Goal: Transaction & Acquisition: Download file/media

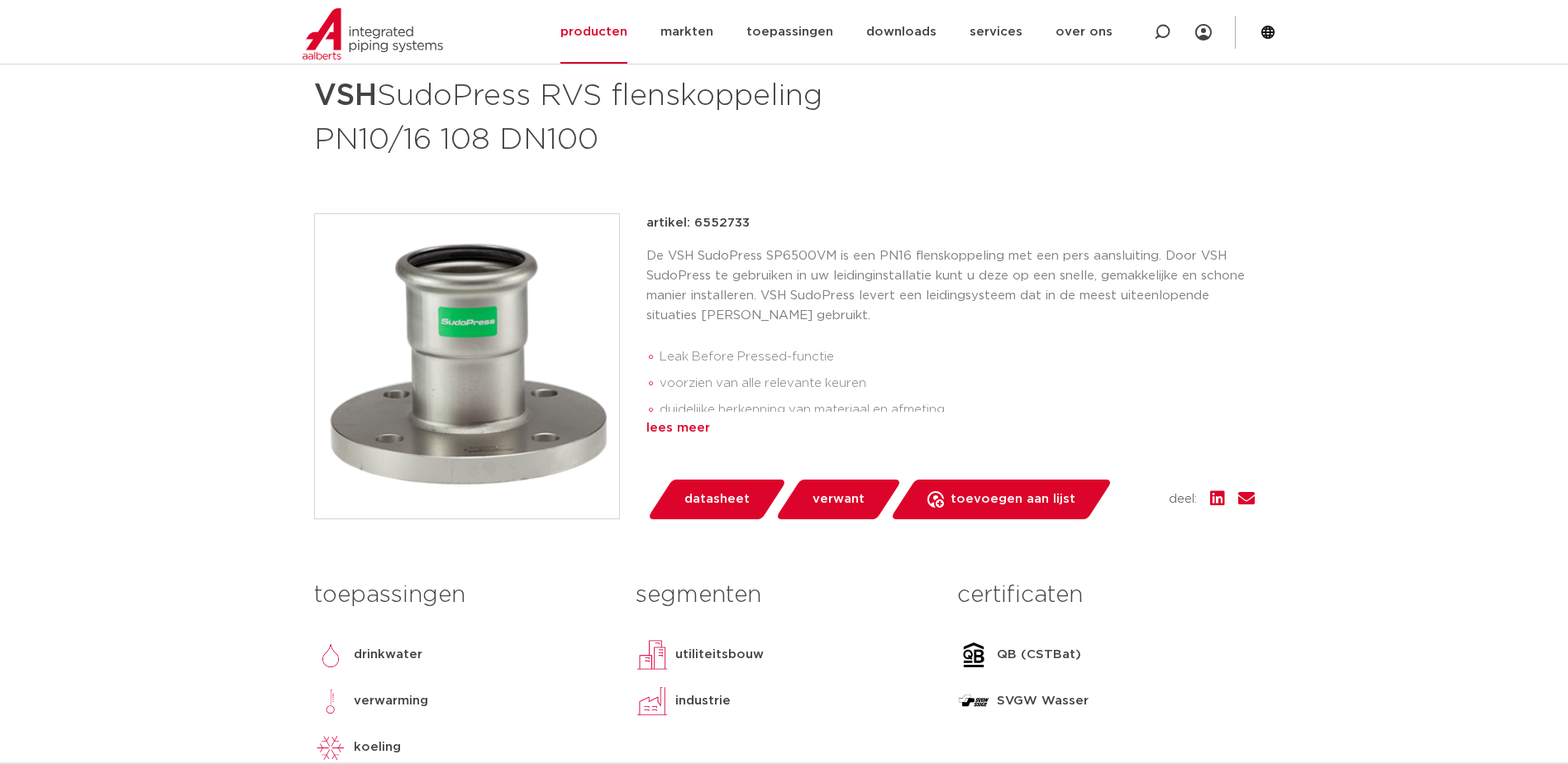
click at [667, 429] on div "lees meer" at bounding box center [950, 428] width 608 height 20
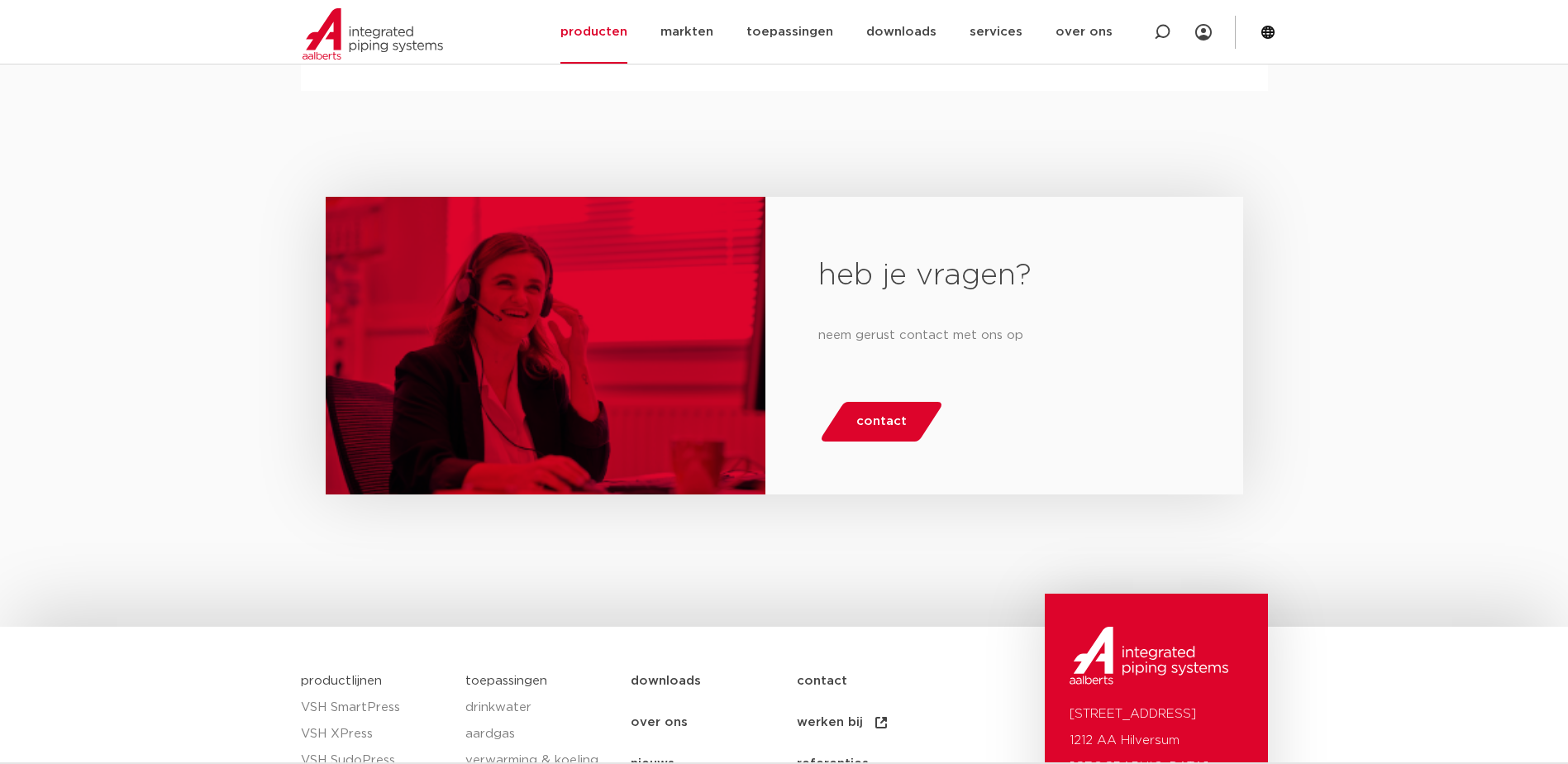
scroll to position [2638, 0]
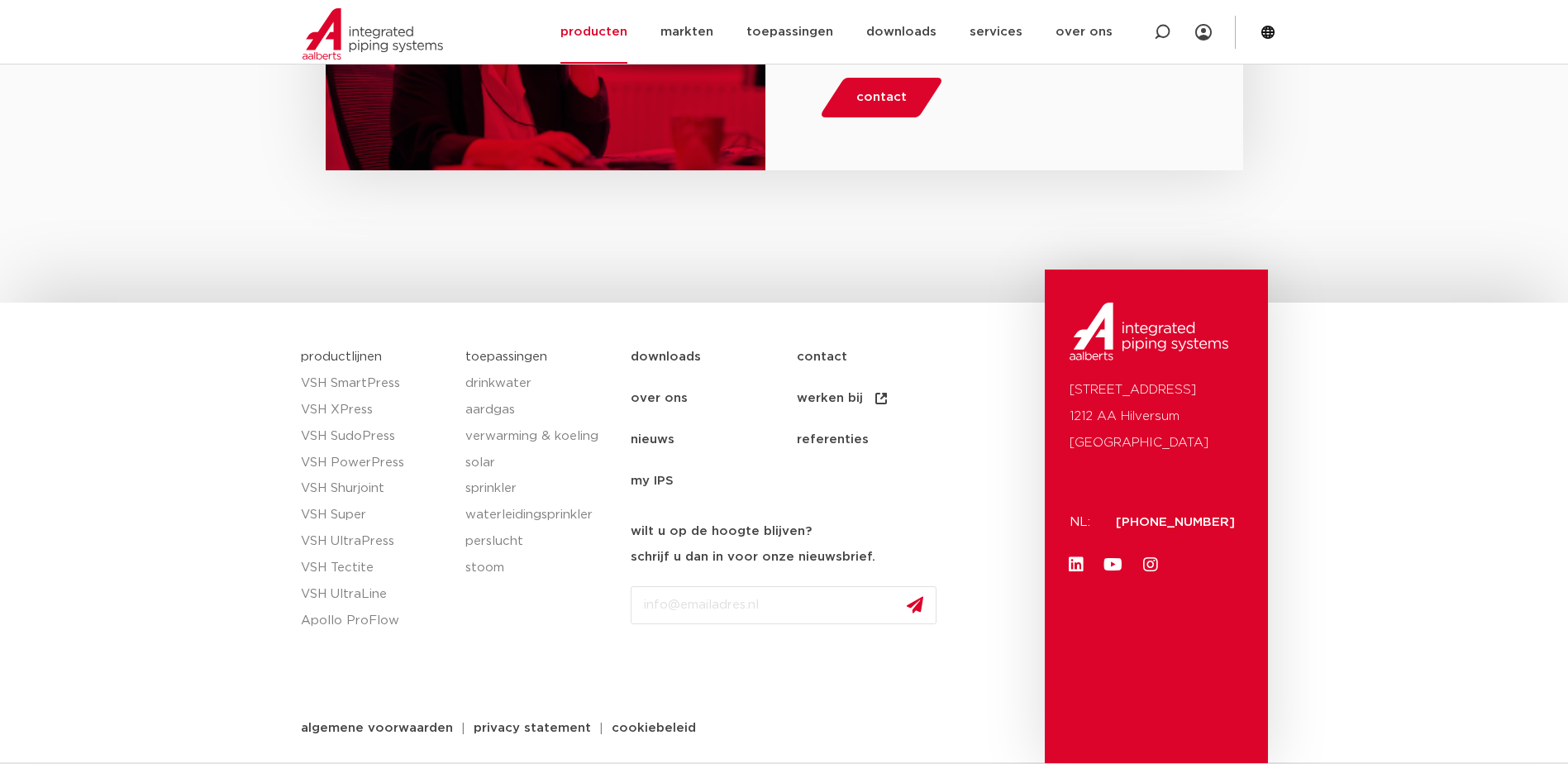
drag, startPoint x: 1114, startPoint y: 524, endPoint x: 1236, endPoint y: 522, distance: 122.0
click at [1236, 522] on div "Oude Amersfoortseweg 99 1212 AA Hilversum Nederland NL: +31 (0)35 6884 211 Link…" at bounding box center [1157, 516] width 223 height 494
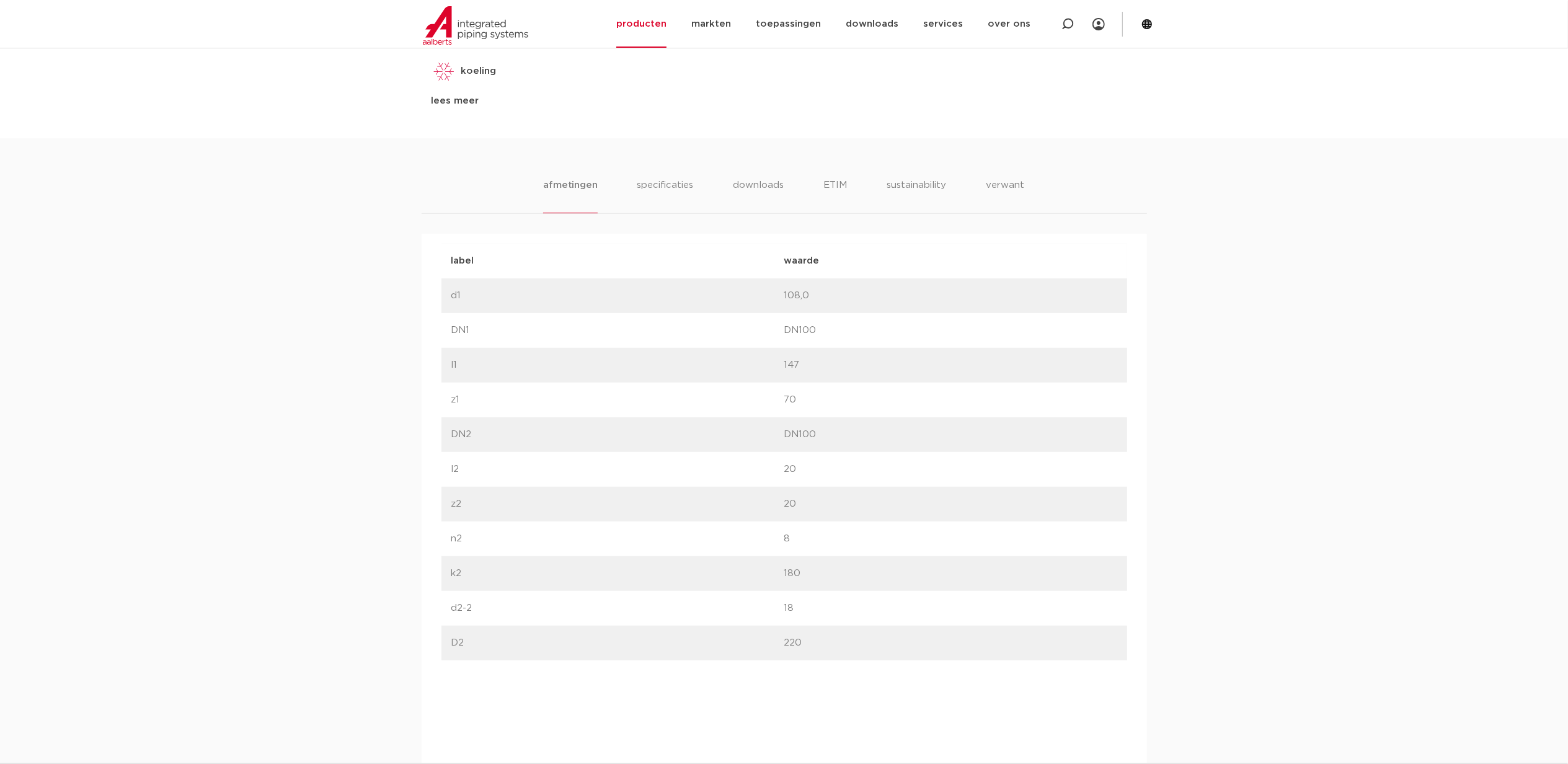
scroll to position [779, 0]
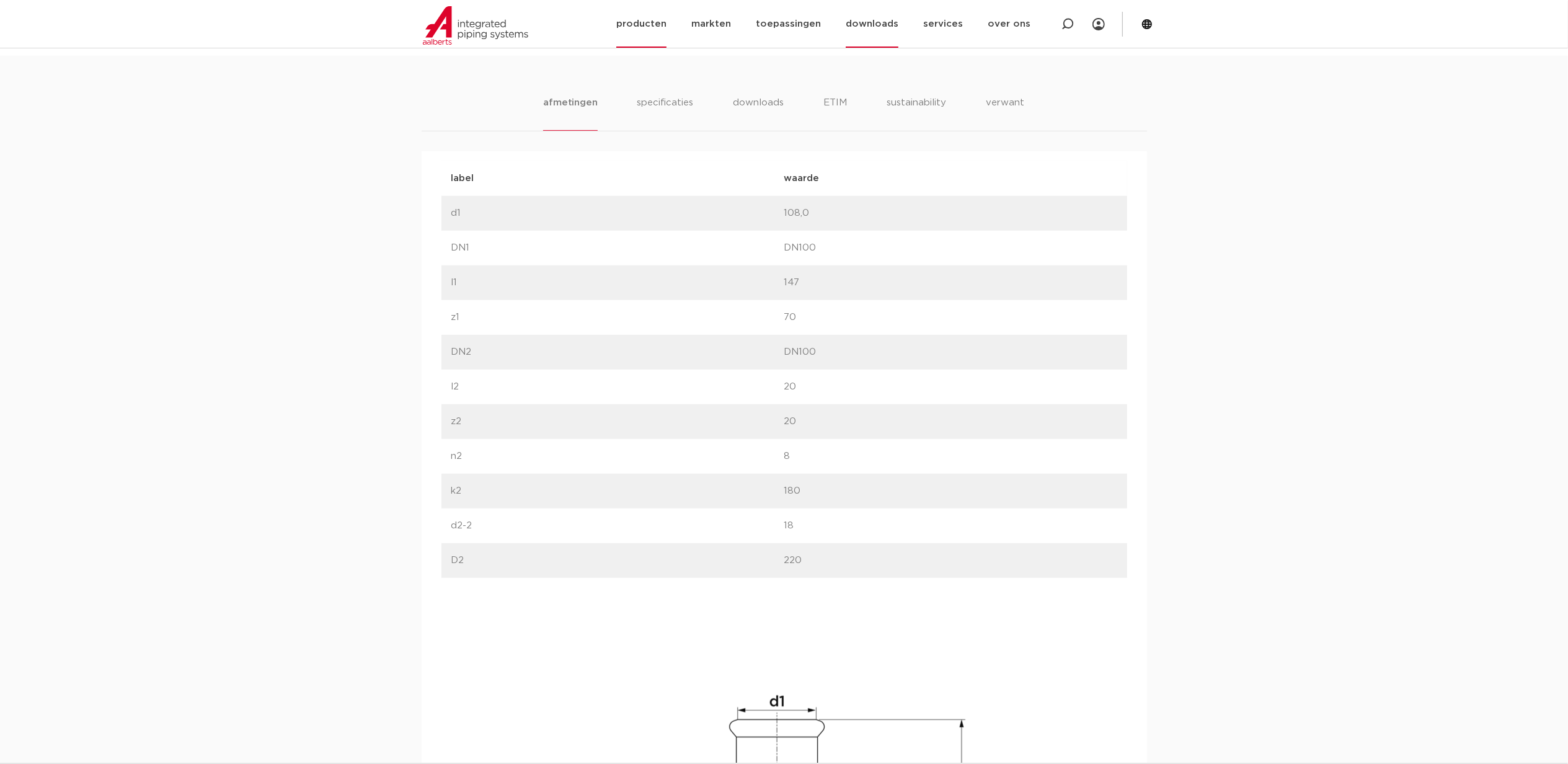
click at [883, 21] on link "downloads" at bounding box center [872, 24] width 53 height 48
click at [899, 209] on link "technische handboeken" at bounding box center [903, 209] width 149 height 25
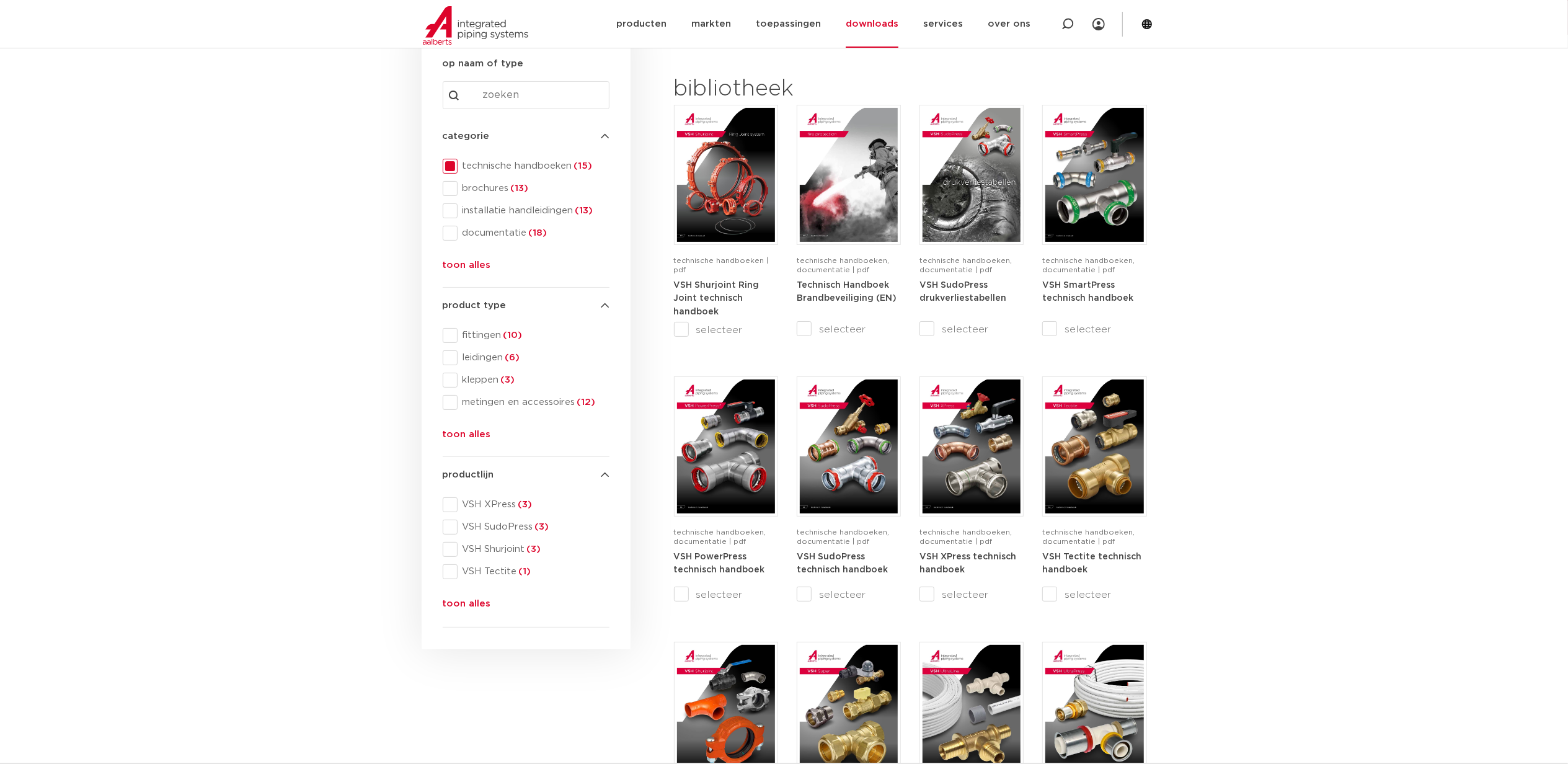
scroll to position [82, 0]
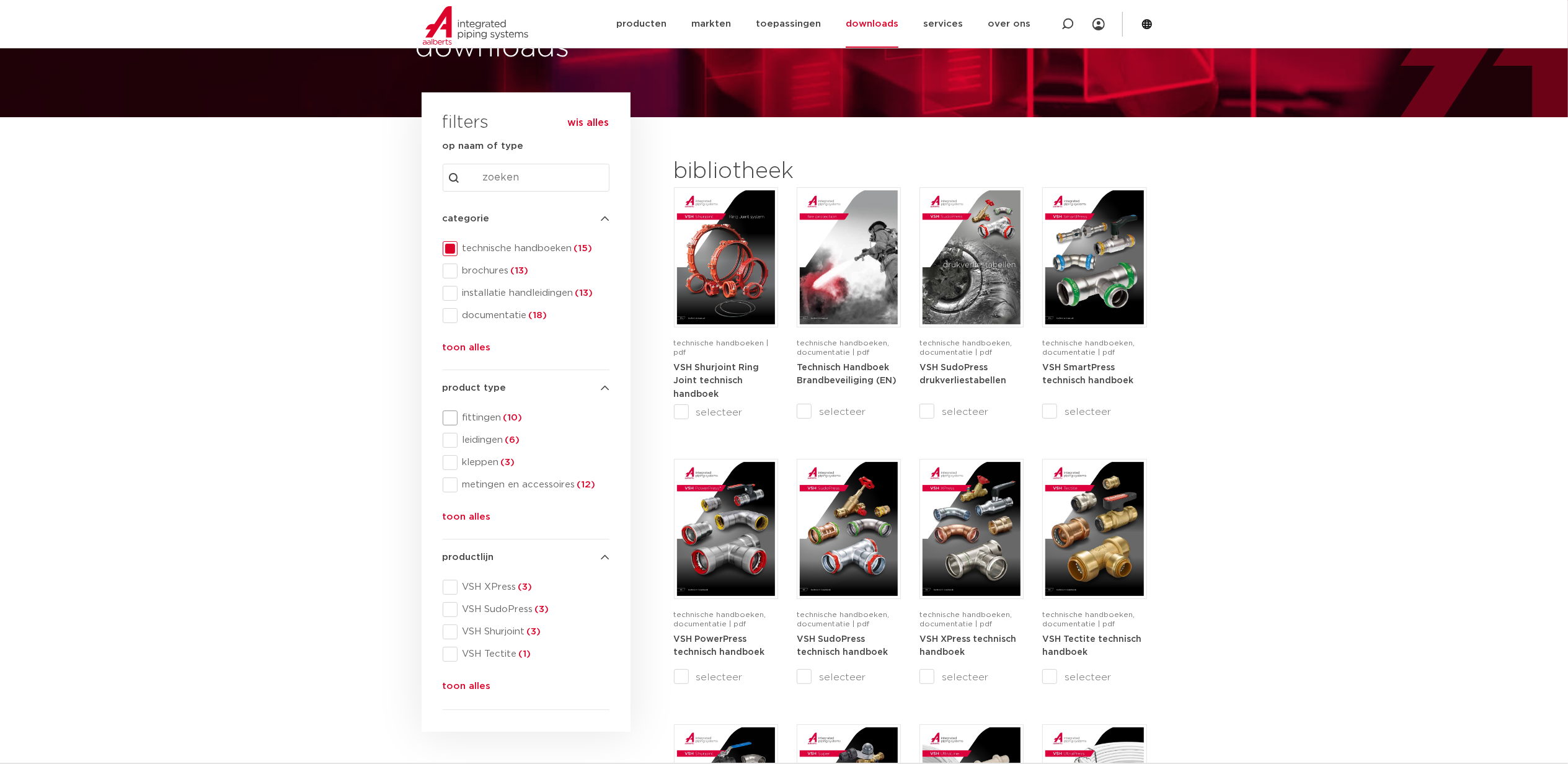
click at [449, 417] on span at bounding box center [450, 418] width 15 height 15
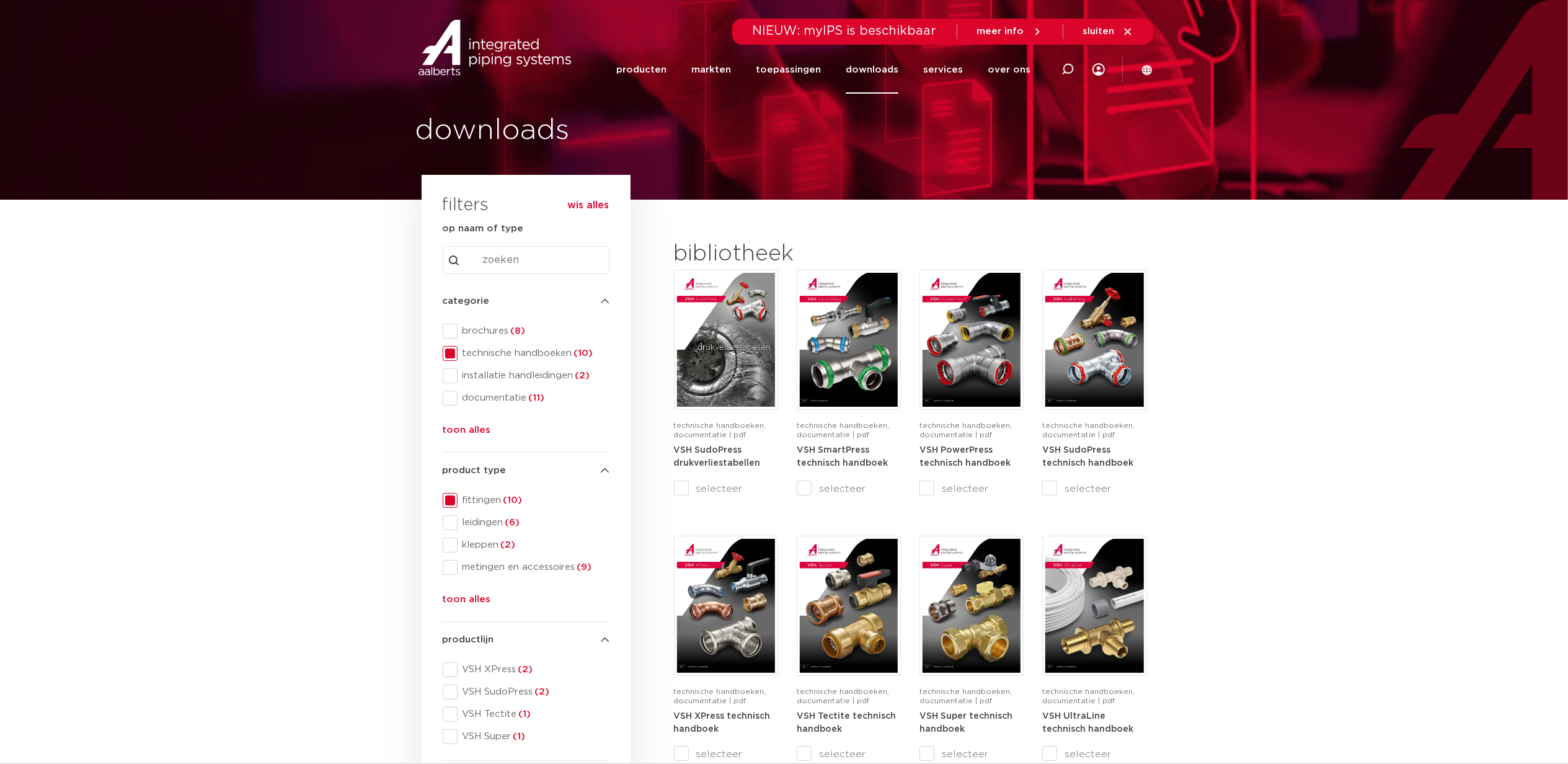
click at [445, 502] on span at bounding box center [450, 500] width 15 height 15
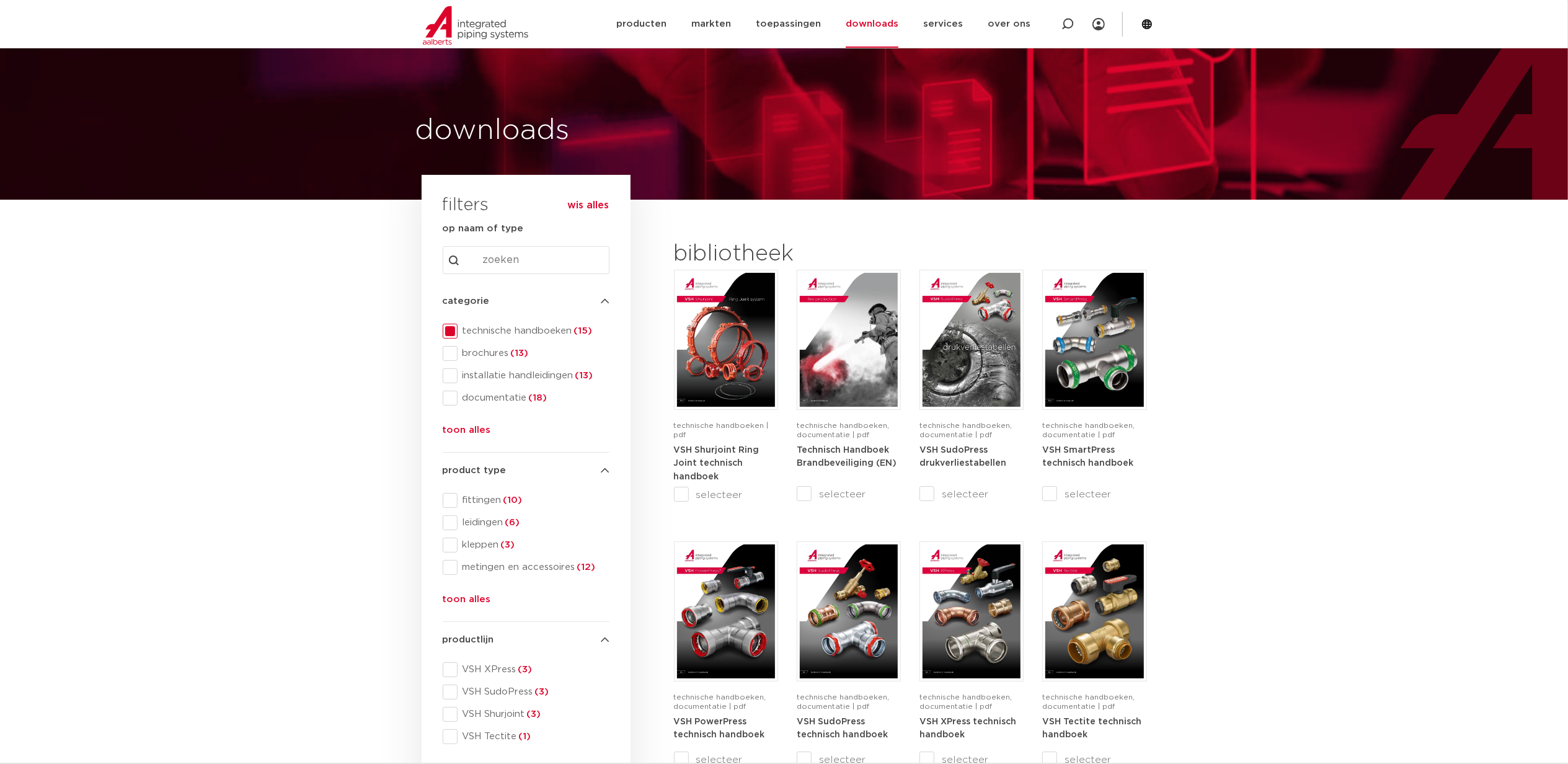
scroll to position [82, 0]
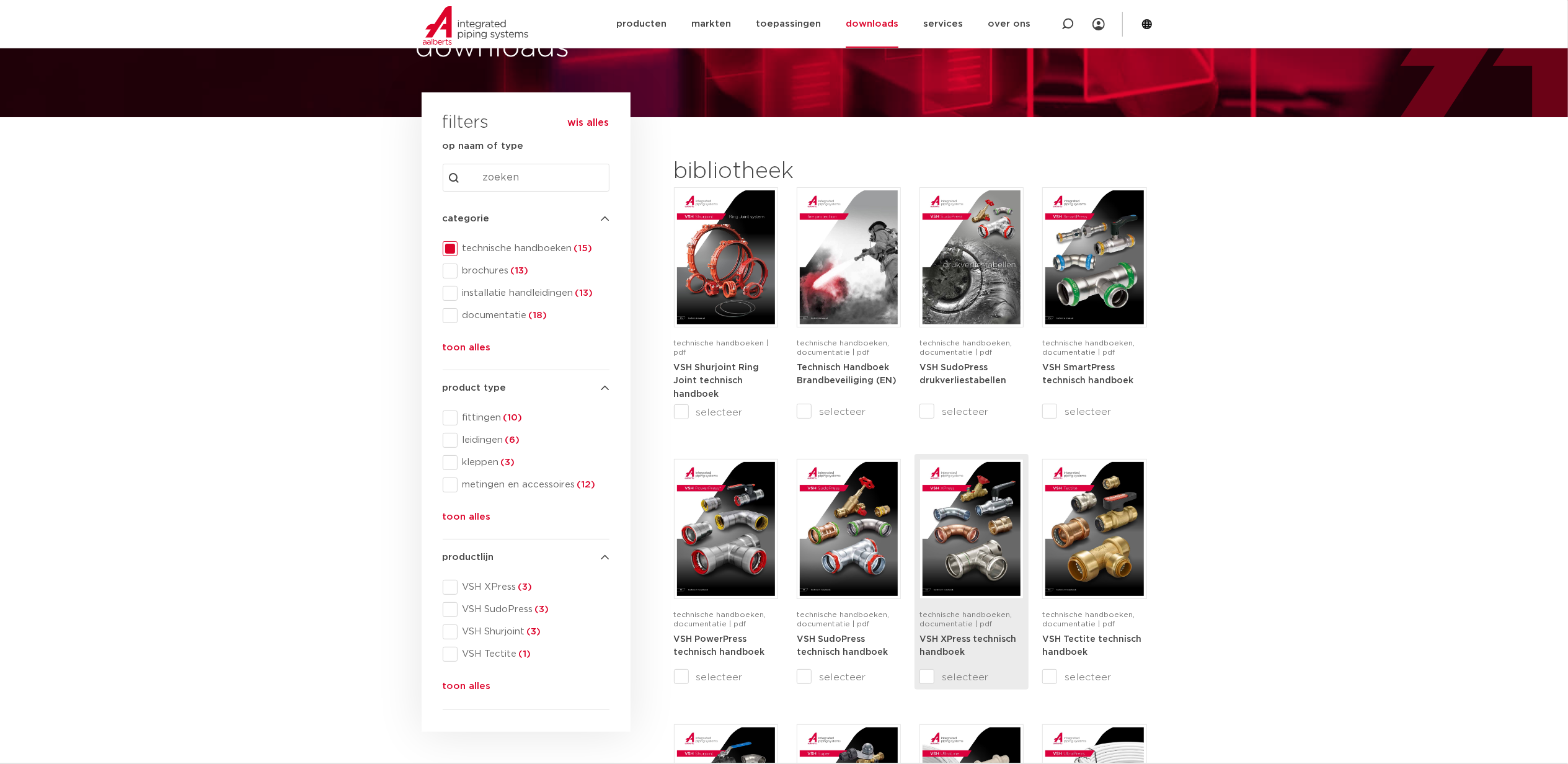
click at [965, 536] on img at bounding box center [971, 529] width 98 height 134
click at [216, 358] on section "search downloads by name or type search Search content Clear filters filters wi…" at bounding box center [784, 690] width 1568 height 1147
drag, startPoint x: 1311, startPoint y: 323, endPoint x: 1301, endPoint y: 328, distance: 11.2
click at [1308, 323] on section "search downloads by name or type search Search content Clear filters filters wi…" at bounding box center [784, 690] width 1568 height 1147
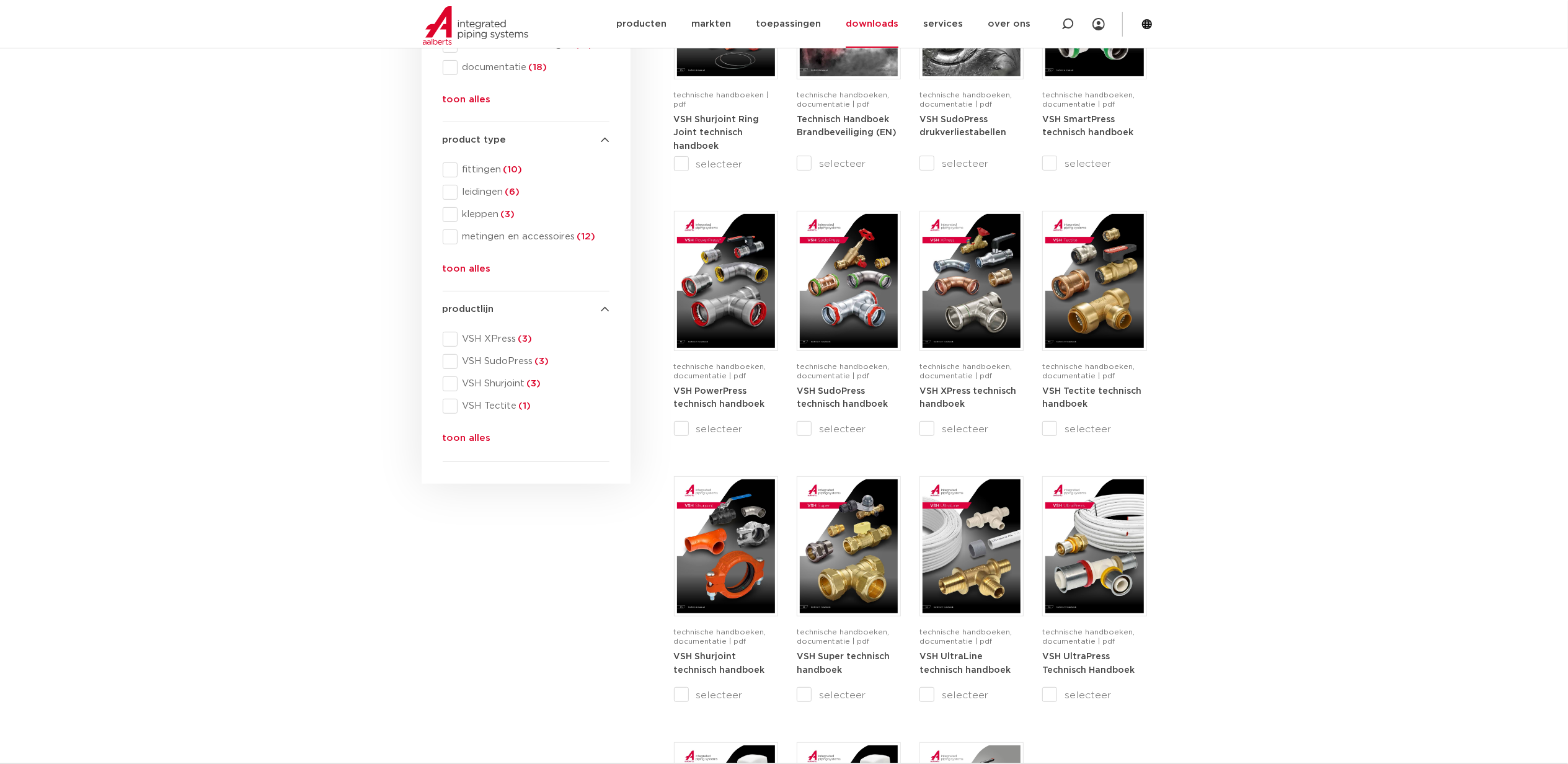
scroll to position [0, 0]
